Goal: Answer question/provide support: Answer question/provide support

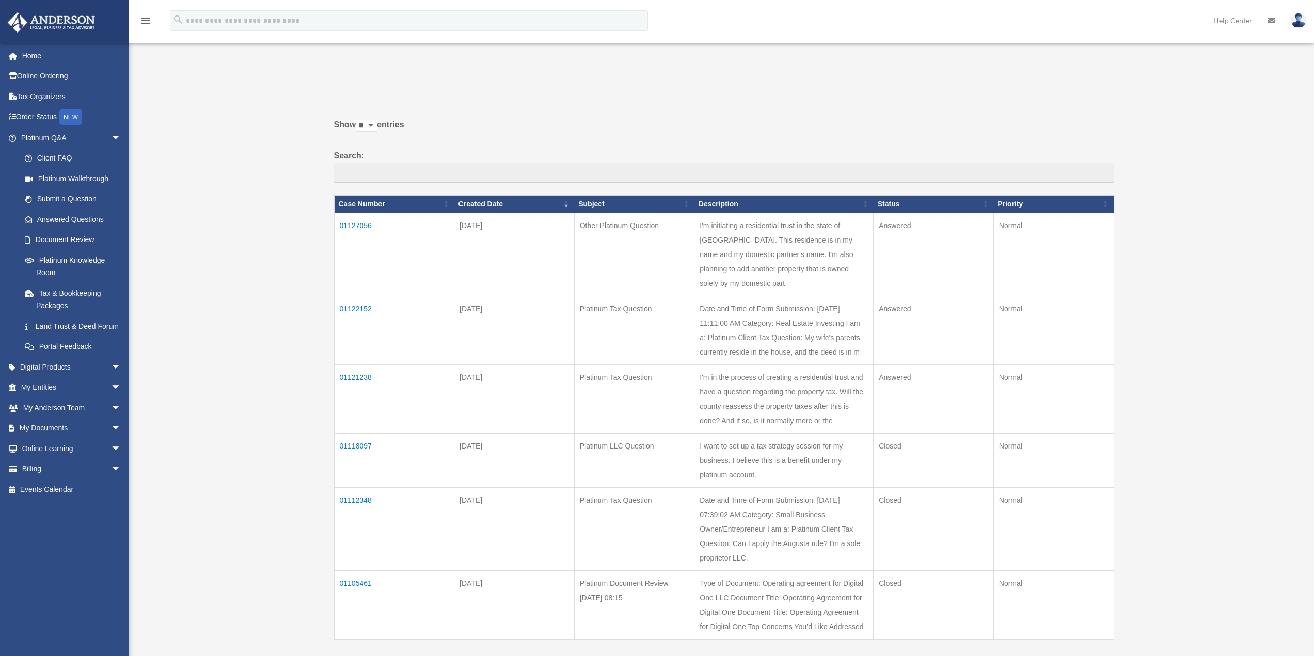
click at [364, 223] on td "01127056" at bounding box center [394, 254] width 120 height 83
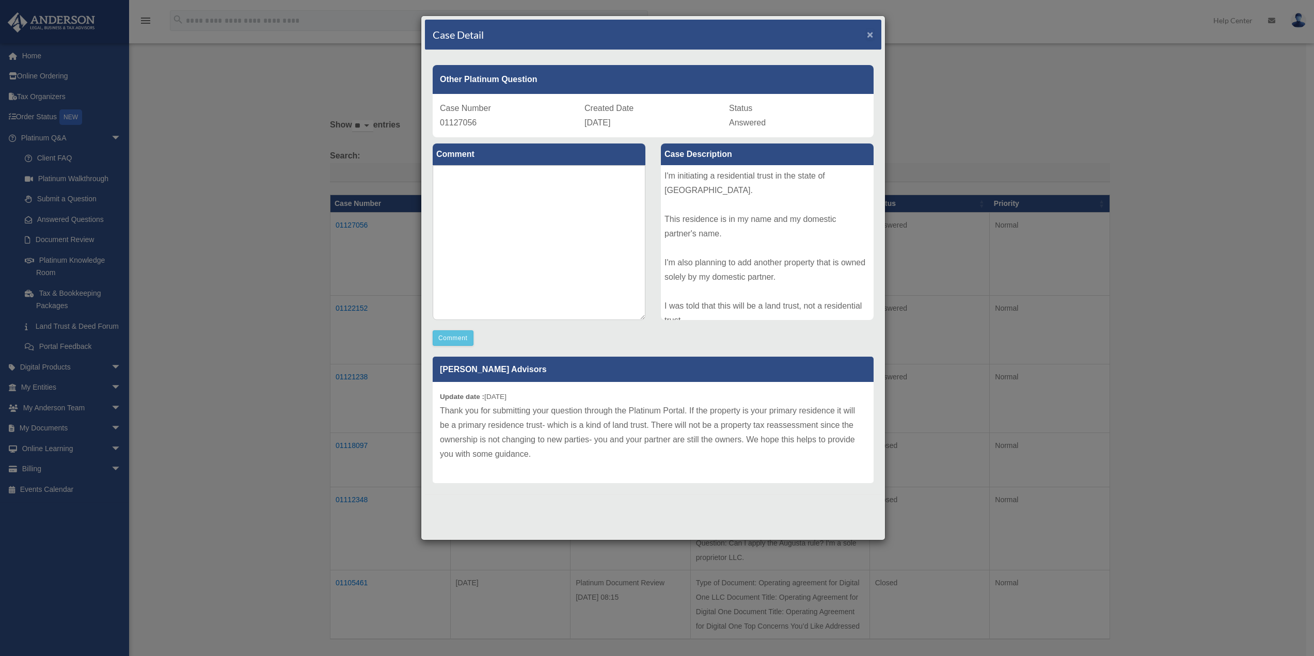
click at [870, 33] on span "×" at bounding box center [870, 34] width 7 height 12
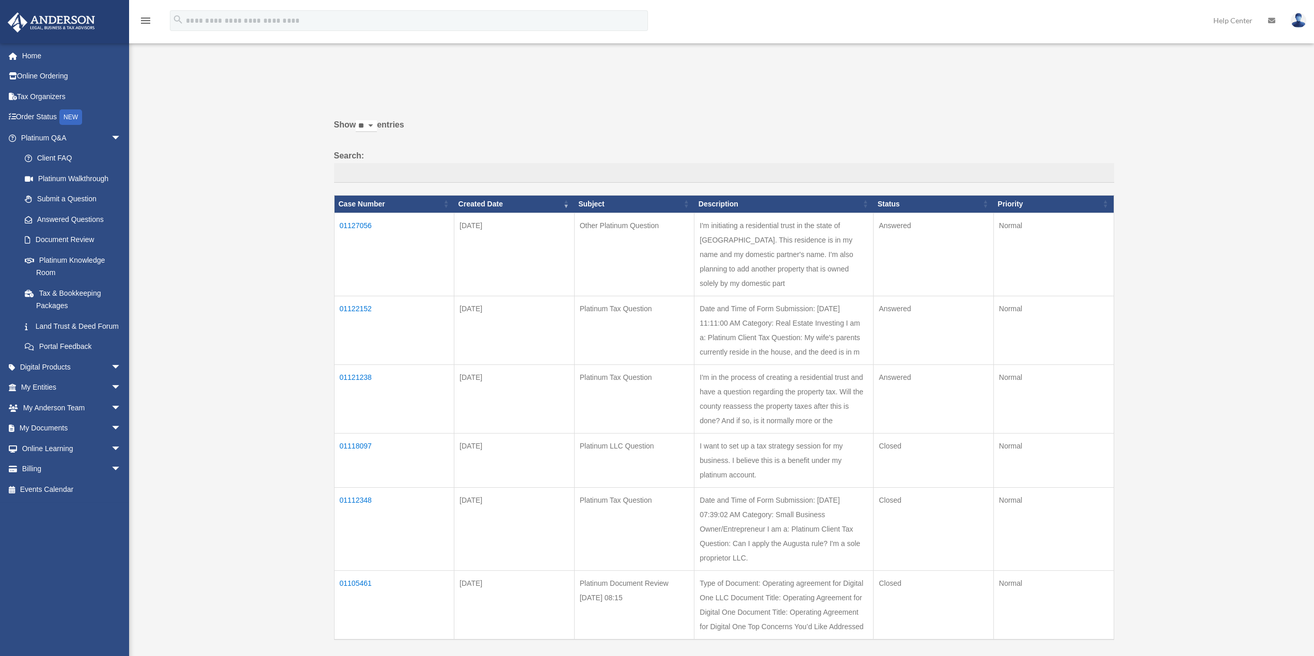
click at [361, 296] on td "01122152" at bounding box center [394, 330] width 120 height 69
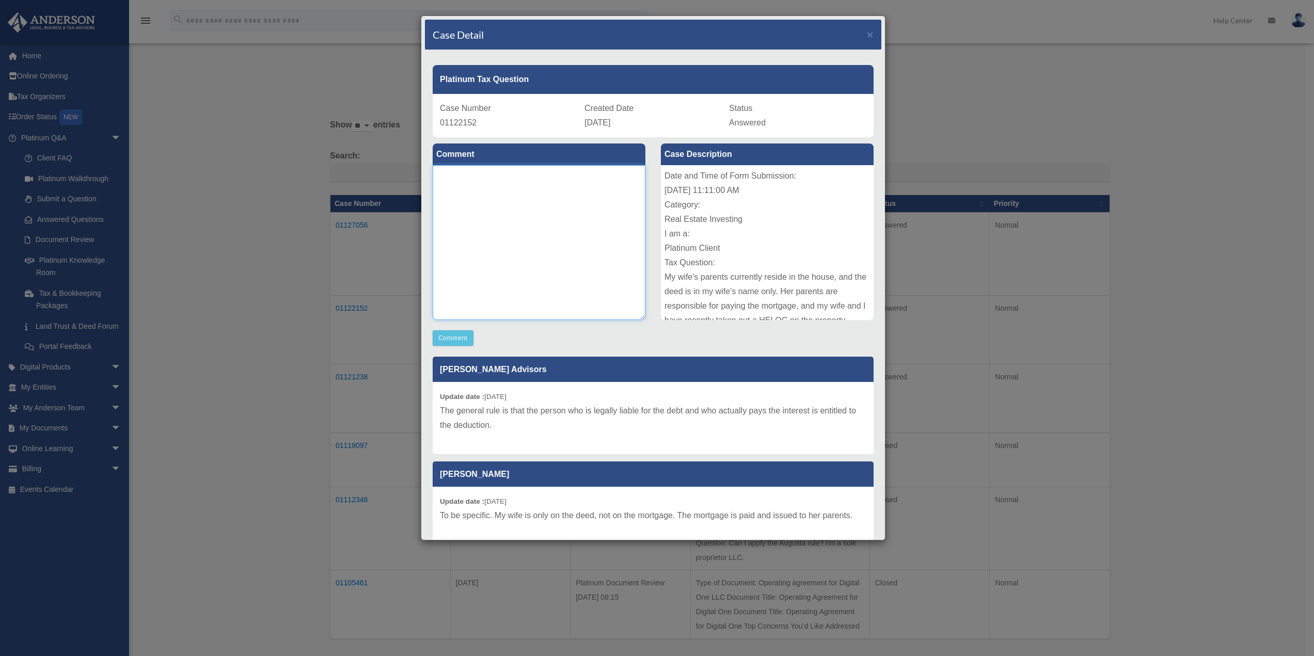
click at [490, 249] on textarea at bounding box center [539, 242] width 213 height 155
type textarea "**********"
click at [463, 339] on button "Comment" at bounding box center [453, 338] width 41 height 15
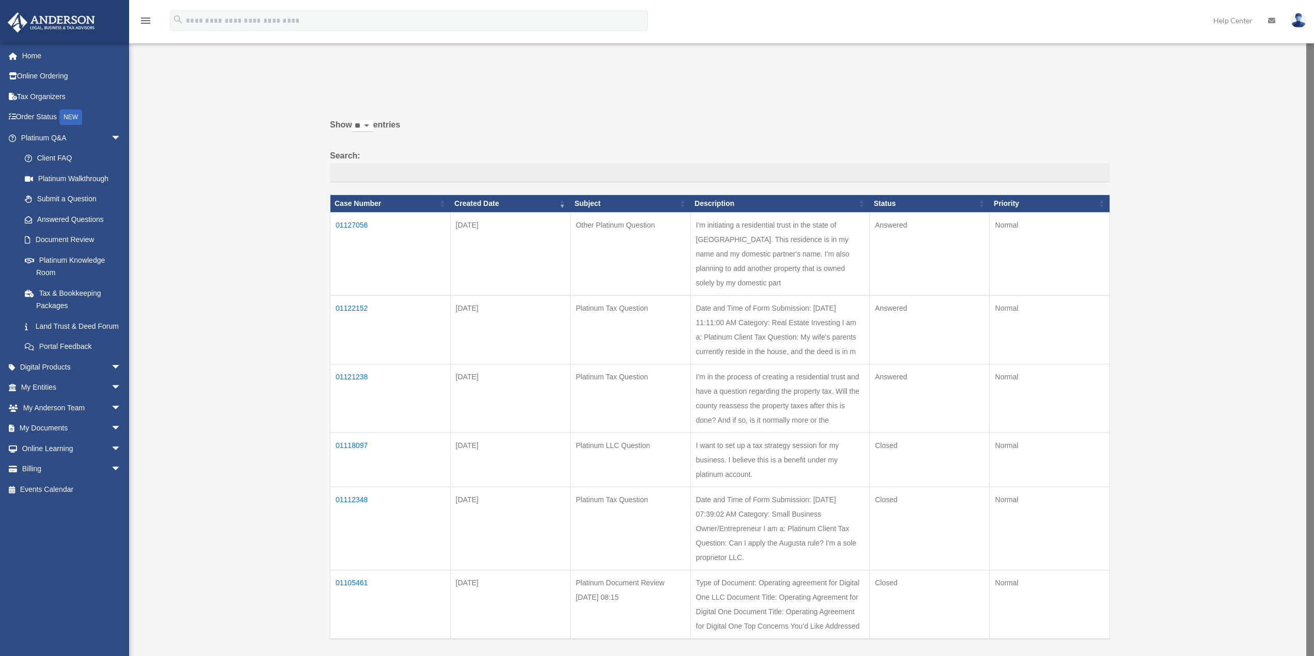
click at [361, 364] on td "01121238" at bounding box center [391, 398] width 120 height 69
click at [364, 365] on td "01121238" at bounding box center [394, 399] width 120 height 69
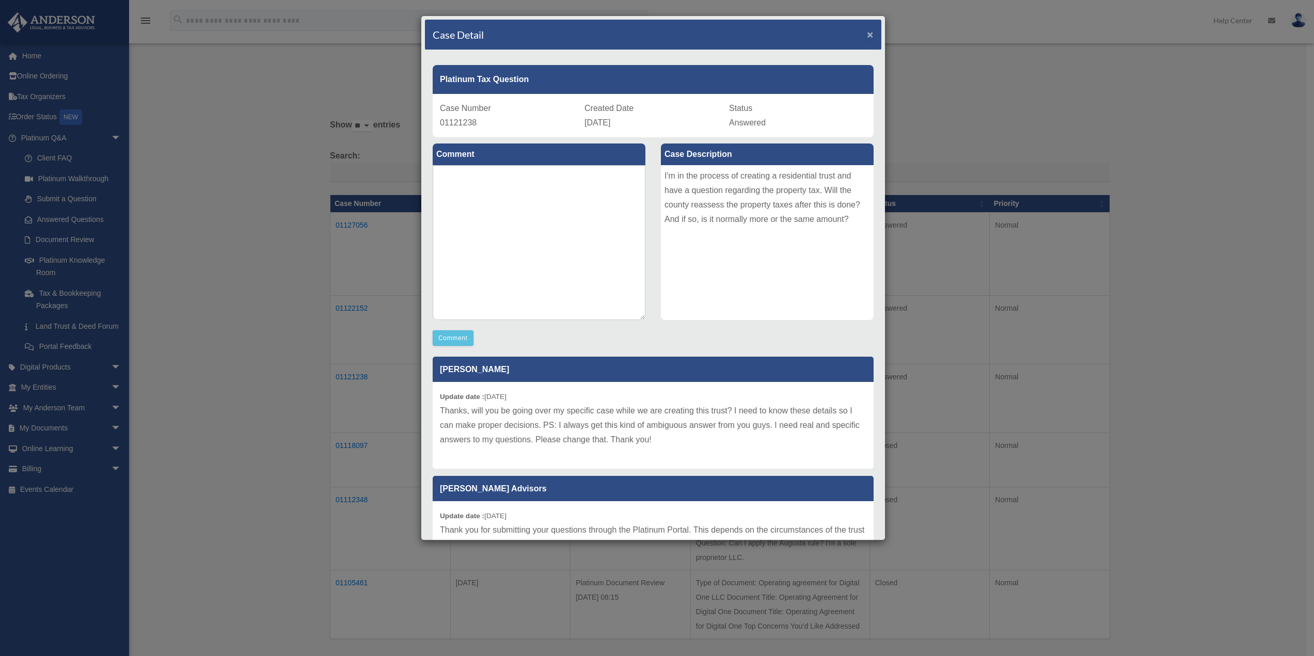
click at [867, 35] on span "×" at bounding box center [870, 34] width 7 height 12
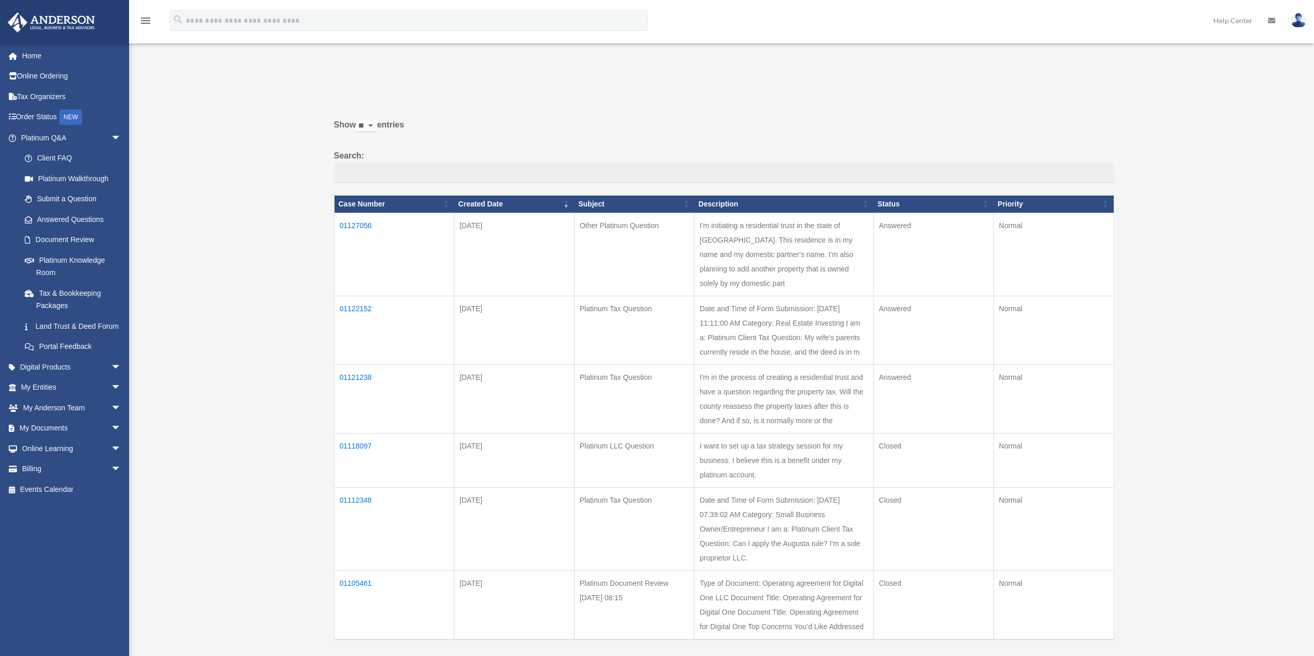
click at [161, 98] on div "Past Questions & Answers [EMAIL_ADDRESS][DOMAIN_NAME] Sign Out [EMAIL_ADDRESS][…" at bounding box center [657, 374] width 1314 height 643
